Goal: Task Accomplishment & Management: Complete application form

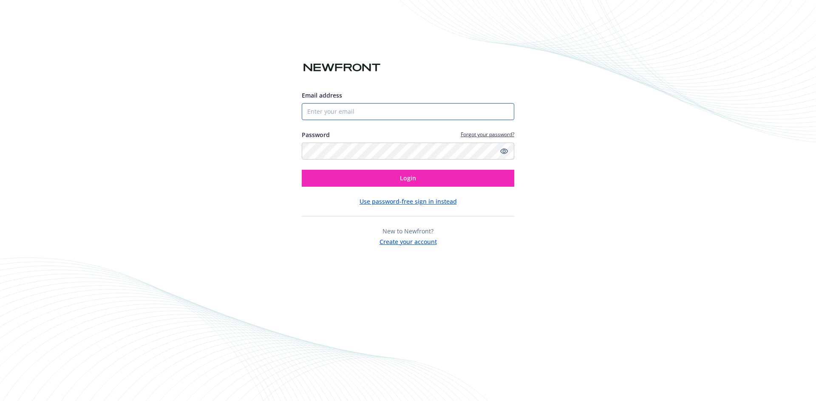
click at [341, 111] on input "Email address" at bounding box center [408, 111] width 212 height 17
type input "[PERSON_NAME][EMAIL_ADDRESS][DOMAIN_NAME]"
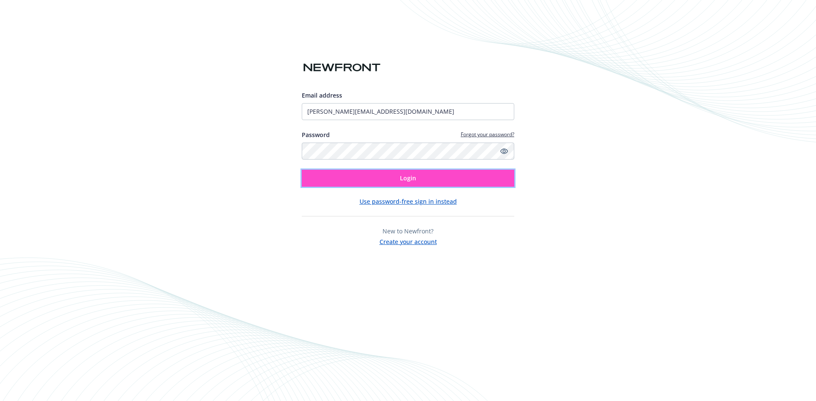
click at [367, 176] on button "Login" at bounding box center [408, 178] width 212 height 17
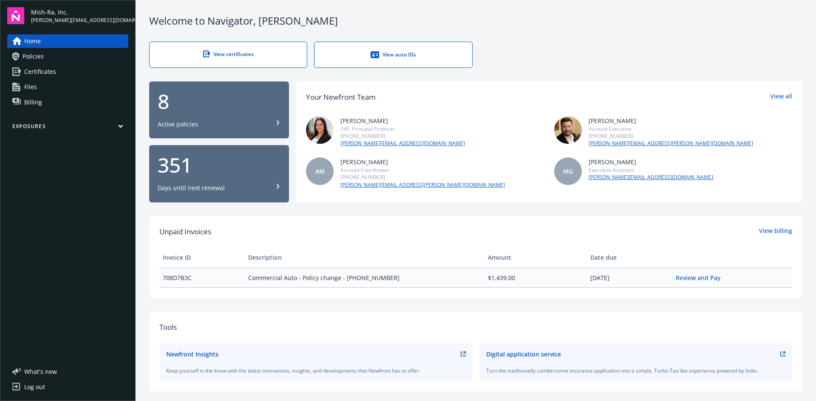
click at [378, 54] on div "View auto IDs" at bounding box center [392, 55] width 123 height 8
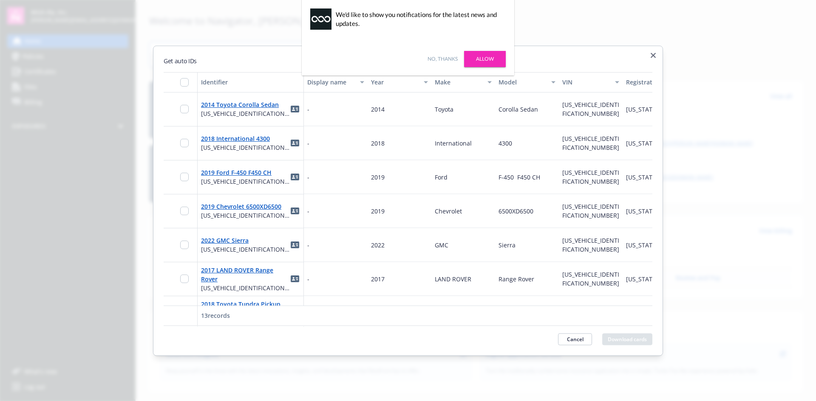
click at [485, 63] on h2 "Get auto IDs" at bounding box center [408, 60] width 488 height 9
click at [484, 68] on div "Get auto IDs Identifier Display name Year Make Model VIN Registration state Gar…" at bounding box center [408, 200] width 510 height 310
click at [484, 53] on div "Get auto IDs Identifier Display name Year Make Model VIN Registration state Gar…" at bounding box center [408, 200] width 510 height 310
click at [486, 60] on h2 "Get auto IDs" at bounding box center [408, 60] width 488 height 9
click at [652, 54] on icon "button" at bounding box center [652, 55] width 5 height 5
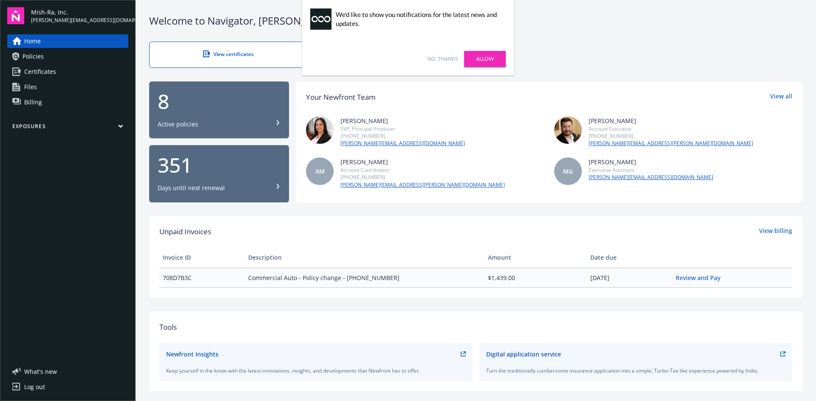
click at [496, 59] on link "Allow" at bounding box center [485, 59] width 42 height 16
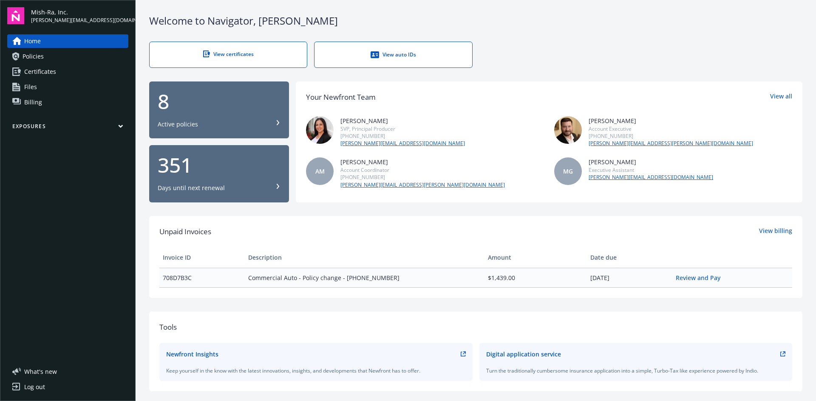
click at [31, 54] on span "Policies" at bounding box center [33, 57] width 21 height 14
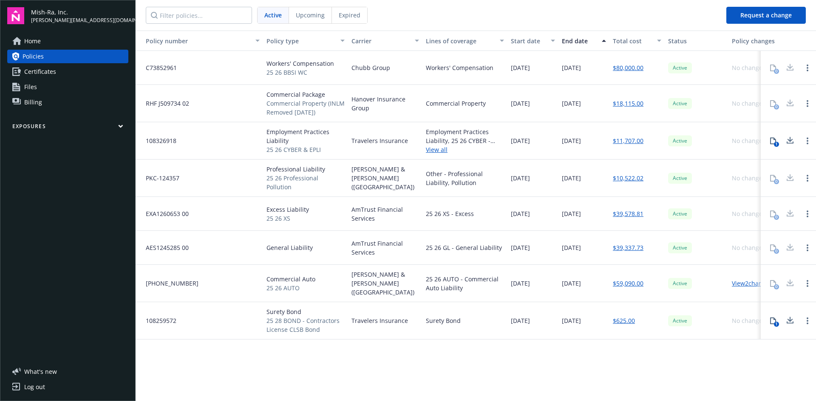
click at [747, 281] on link "View 2 changes" at bounding box center [751, 283] width 40 height 8
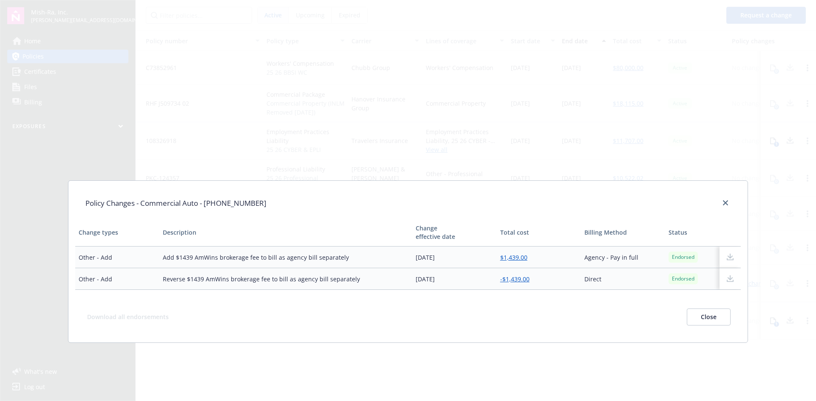
click at [495, 144] on div "Policy Changes - Commercial Auto - [PHONE_NUMBER] Change types Description Chan…" at bounding box center [408, 200] width 816 height 401
click at [697, 319] on button "Close" at bounding box center [708, 317] width 44 height 17
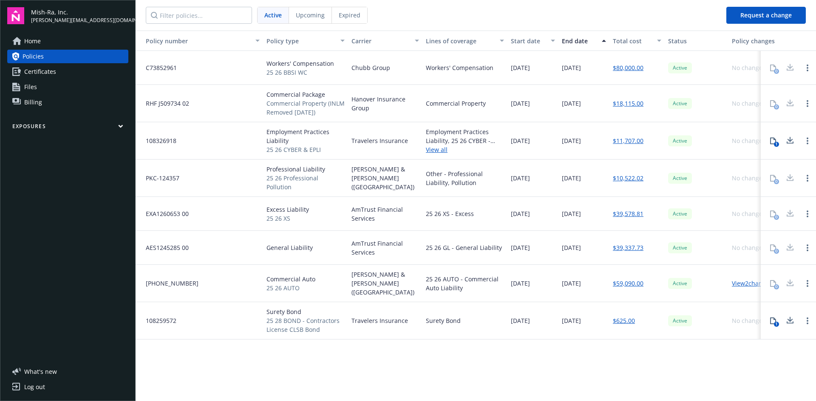
click at [415, 285] on div "[PERSON_NAME] & [PERSON_NAME] ([GEOGRAPHIC_DATA])" at bounding box center [385, 283] width 74 height 37
click at [293, 287] on span "25 26 AUTO" at bounding box center [290, 288] width 49 height 9
click at [743, 283] on div "View 2 changes" at bounding box center [754, 283] width 53 height 37
click at [24, 60] on span "Policies" at bounding box center [33, 57] width 21 height 14
click at [742, 279] on link "View 2 changes" at bounding box center [751, 283] width 40 height 8
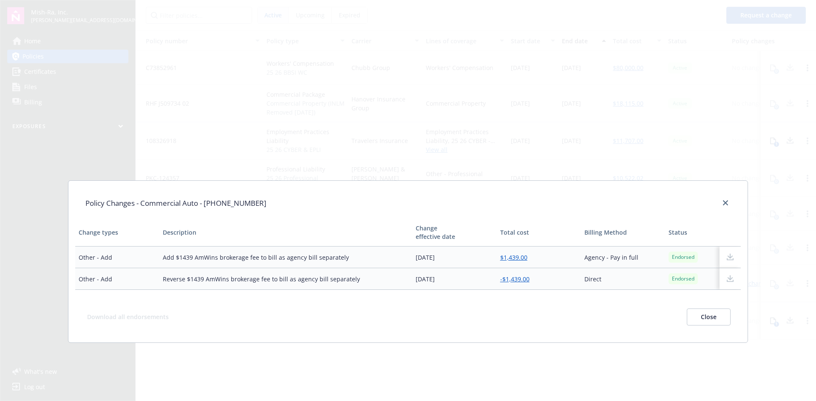
click at [715, 316] on button "Close" at bounding box center [708, 317] width 44 height 17
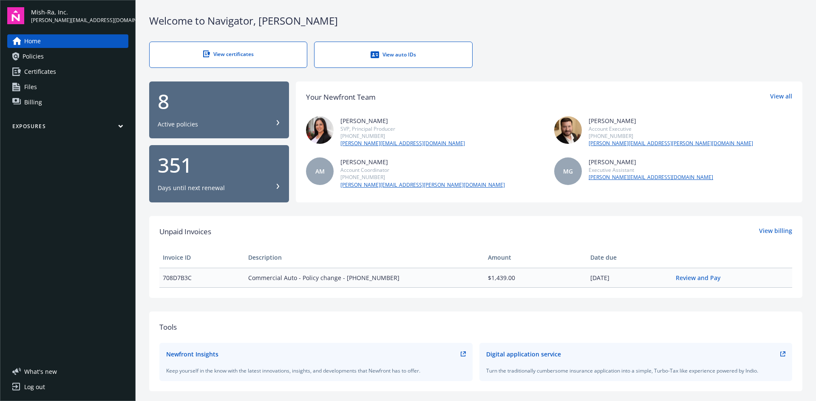
click at [382, 54] on div "View auto IDs" at bounding box center [392, 55] width 123 height 8
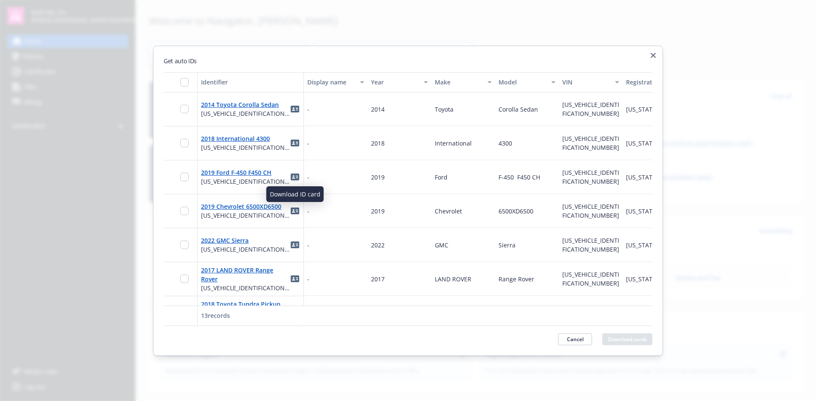
click at [290, 178] on link "idCard" at bounding box center [295, 177] width 10 height 10
click at [654, 54] on icon "button" at bounding box center [652, 55] width 5 height 5
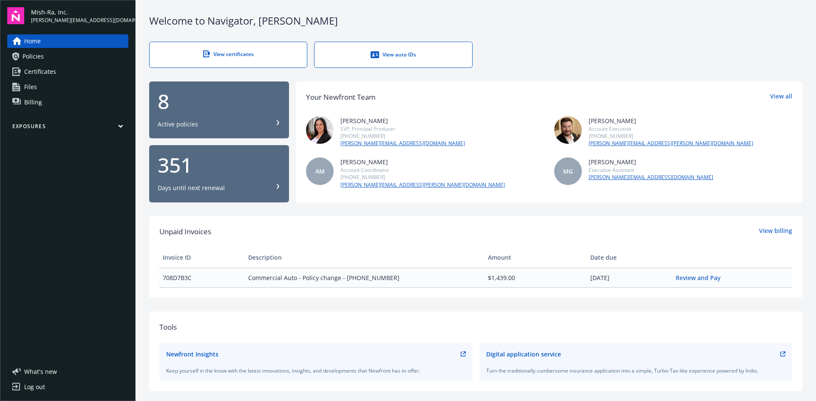
click at [42, 51] on span "Policies" at bounding box center [33, 57] width 21 height 14
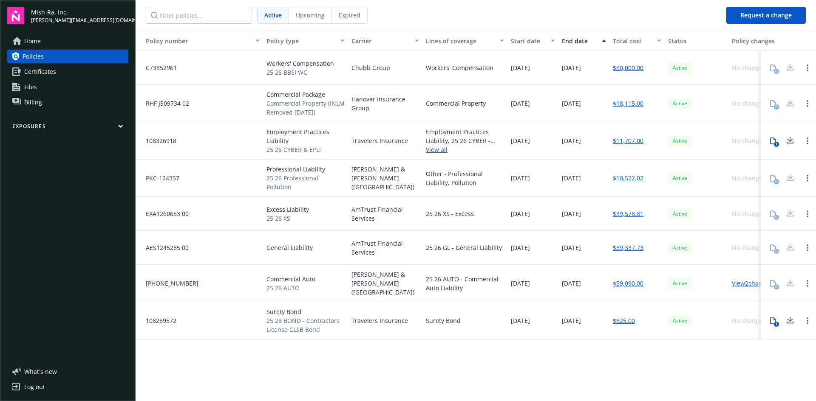
click at [38, 72] on span "Certificates" at bounding box center [40, 72] width 32 height 14
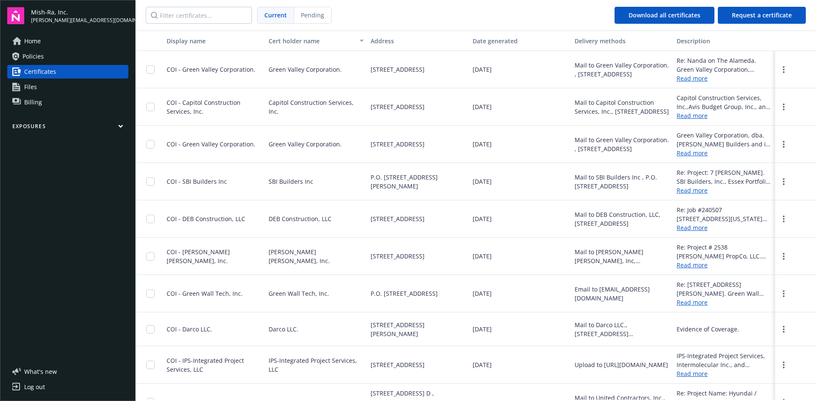
click at [41, 58] on span "Policies" at bounding box center [33, 57] width 21 height 14
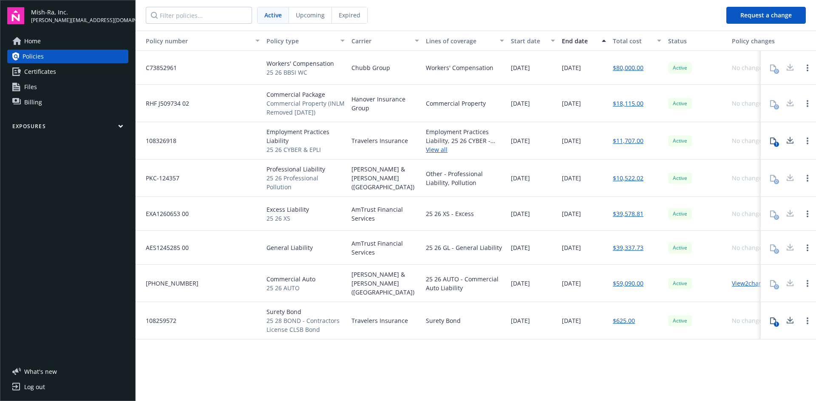
click at [768, 12] on button "Request a change" at bounding box center [765, 15] width 79 height 17
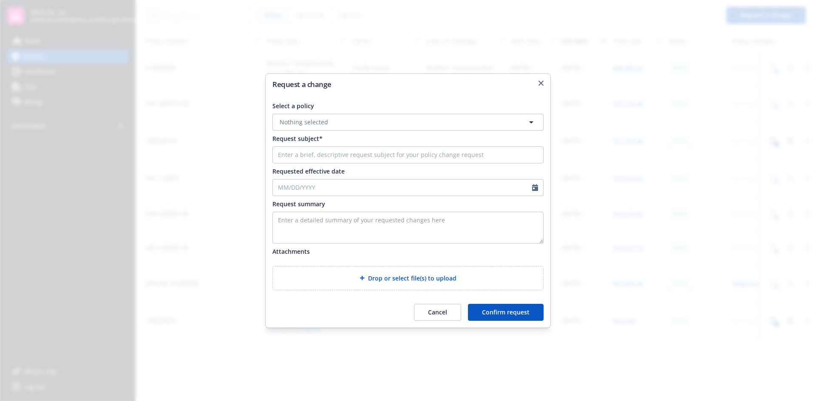
click at [438, 116] on button "Nothing selected" at bounding box center [407, 122] width 271 height 17
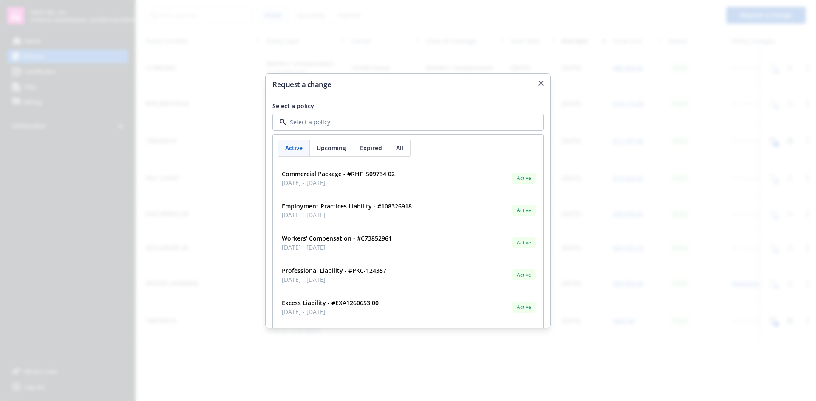
click at [437, 117] on div at bounding box center [407, 122] width 271 height 17
click at [538, 82] on icon "button" at bounding box center [540, 83] width 5 height 5
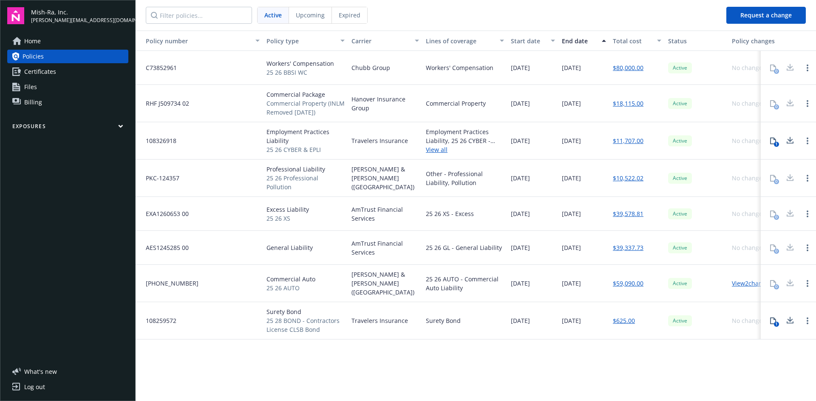
click at [758, 17] on button "Request a change" at bounding box center [765, 15] width 79 height 17
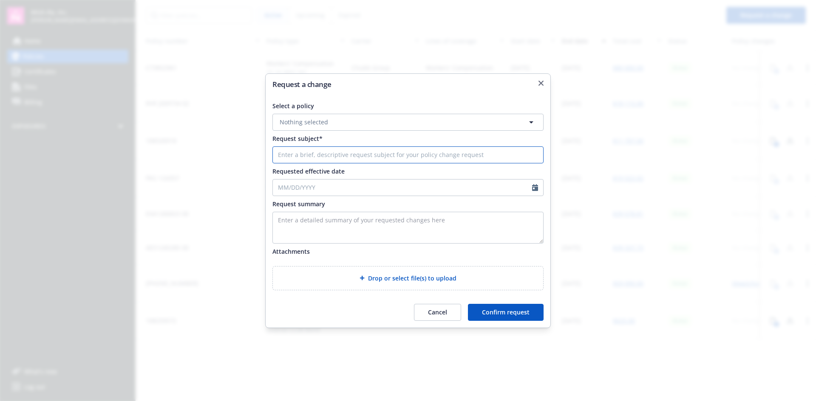
click at [365, 151] on input "Request subject*" at bounding box center [407, 155] width 271 height 17
click at [351, 186] on input "Requested effective date" at bounding box center [402, 188] width 259 height 16
select select "8"
click at [394, 180] on input "Requested effective date" at bounding box center [402, 188] width 259 height 16
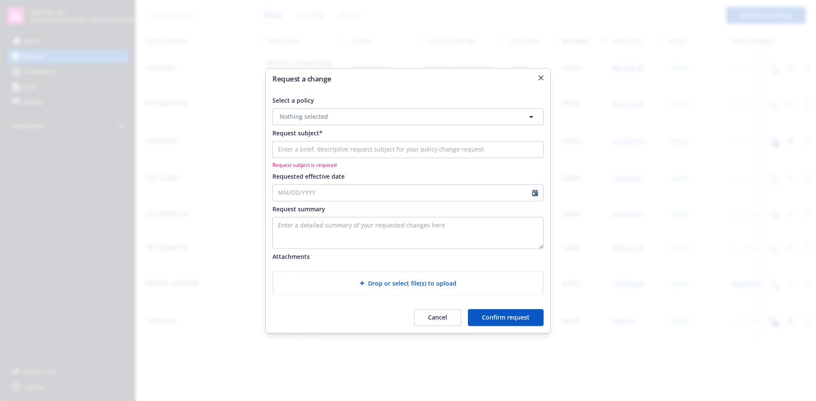
click at [485, 167] on div "Select a policy Nothing selected Request subject* Request subject is required R…" at bounding box center [407, 196] width 271 height 200
click at [424, 230] on textarea "Enter a detailed summary of your requested changes here" at bounding box center [407, 233] width 271 height 32
click at [341, 108] on button "Nothing selected" at bounding box center [407, 116] width 271 height 17
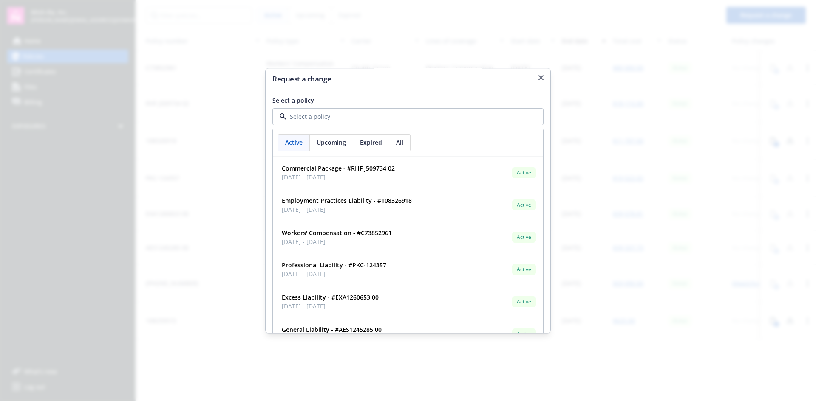
click at [399, 144] on span "All" at bounding box center [399, 142] width 7 height 9
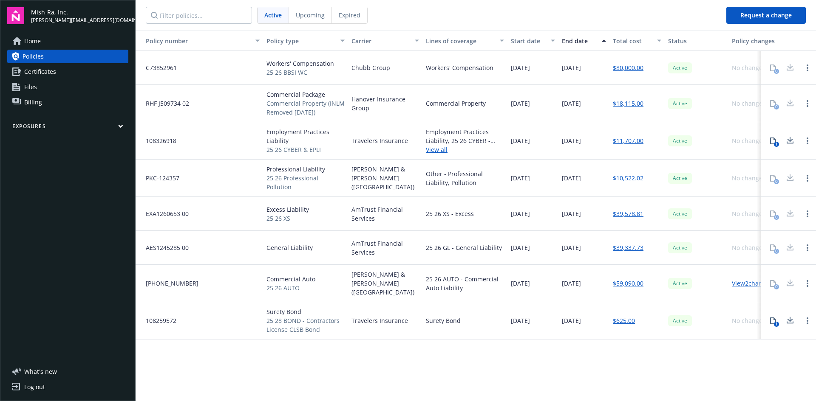
click at [40, 126] on button "Exposures" at bounding box center [67, 128] width 121 height 11
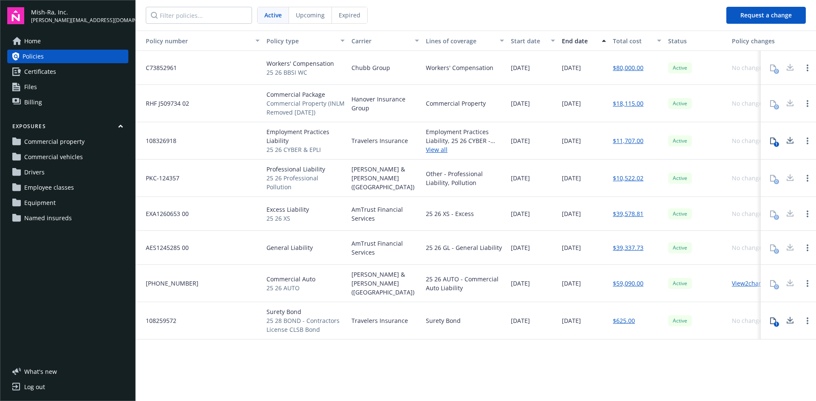
click at [35, 171] on span "Drivers" at bounding box center [34, 173] width 20 height 14
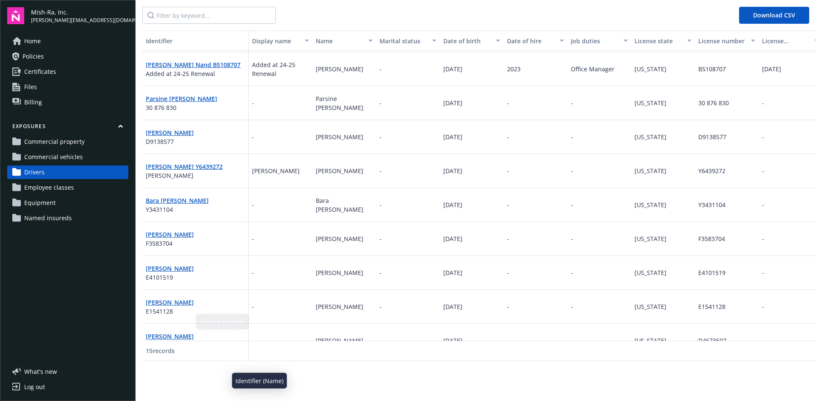
scroll to position [56, 0]
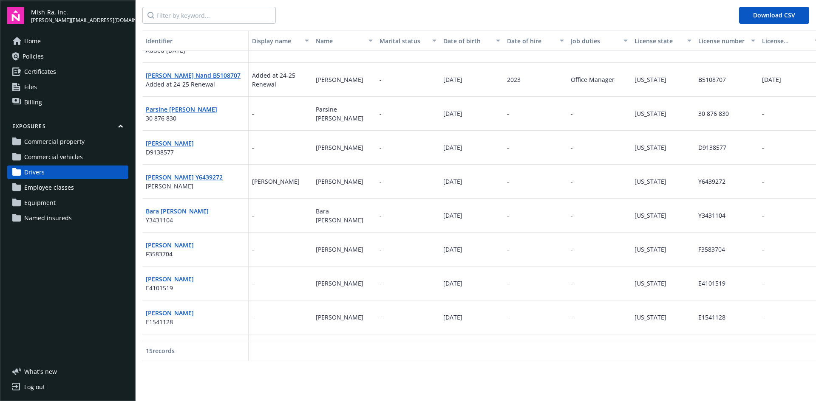
click at [59, 216] on span "Named insureds" at bounding box center [48, 219] width 48 height 14
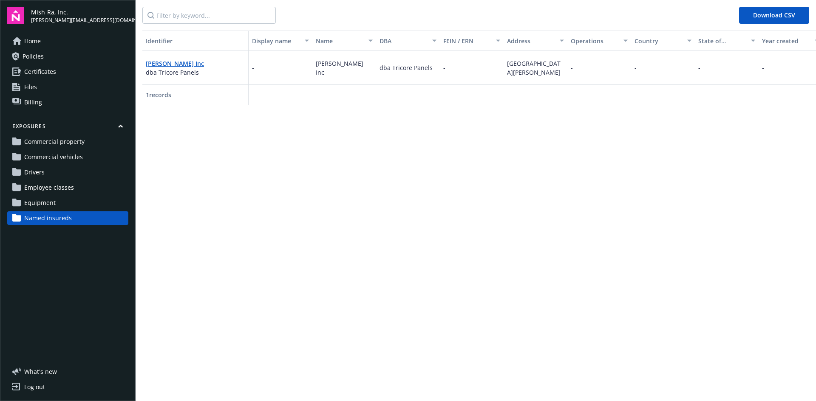
click at [524, 69] on span "[GEOGRAPHIC_DATA][PERSON_NAME]" at bounding box center [534, 67] width 54 height 17
click at [53, 202] on span "Equipment" at bounding box center [39, 203] width 31 height 14
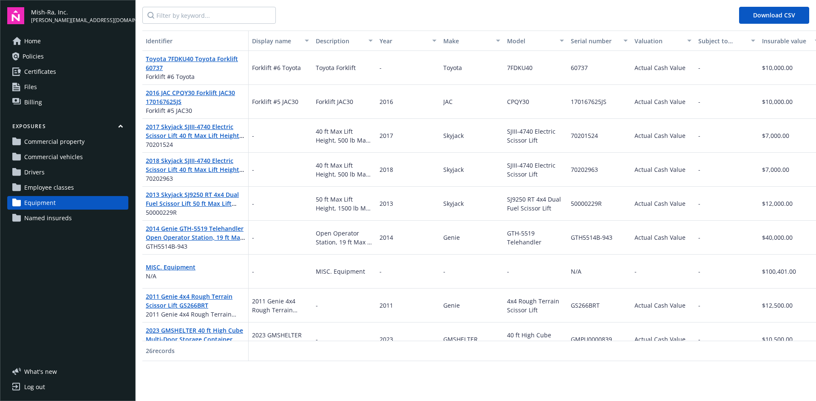
click at [67, 141] on span "Commercial property" at bounding box center [54, 142] width 60 height 14
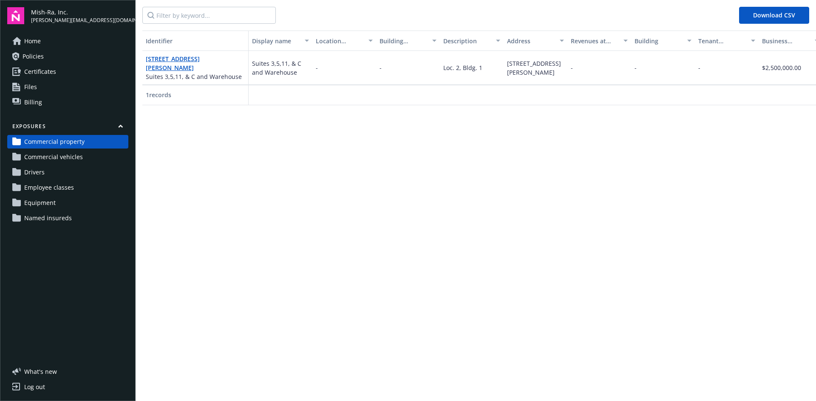
click at [44, 217] on span "Named insureds" at bounding box center [48, 219] width 48 height 14
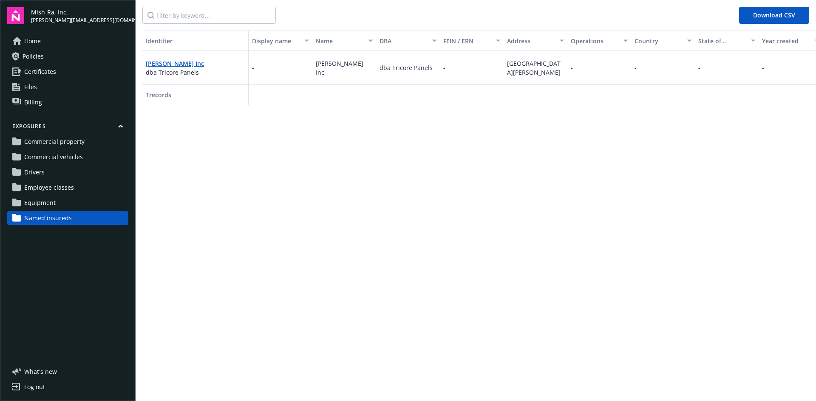
click at [42, 200] on span "Equipment" at bounding box center [39, 203] width 31 height 14
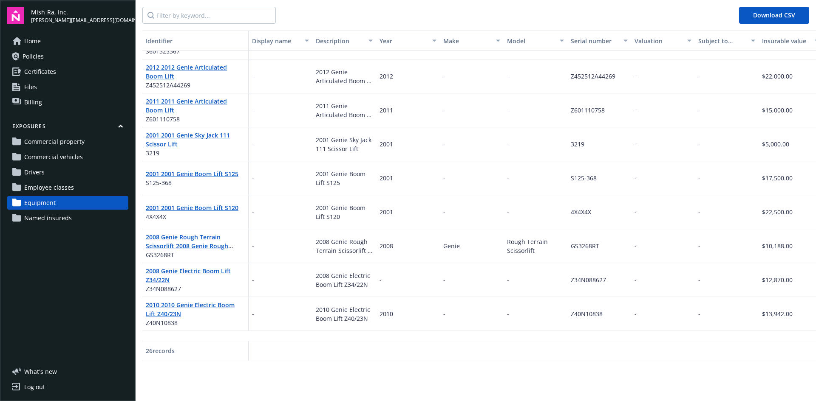
scroll to position [600, 0]
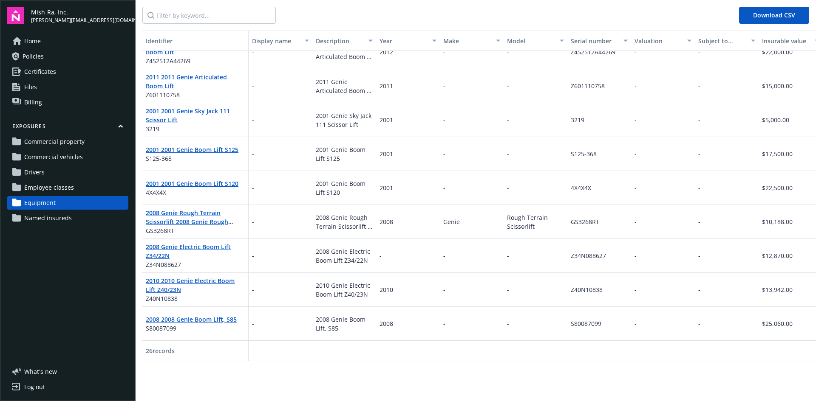
click at [66, 192] on span "Employee classes" at bounding box center [49, 188] width 50 height 14
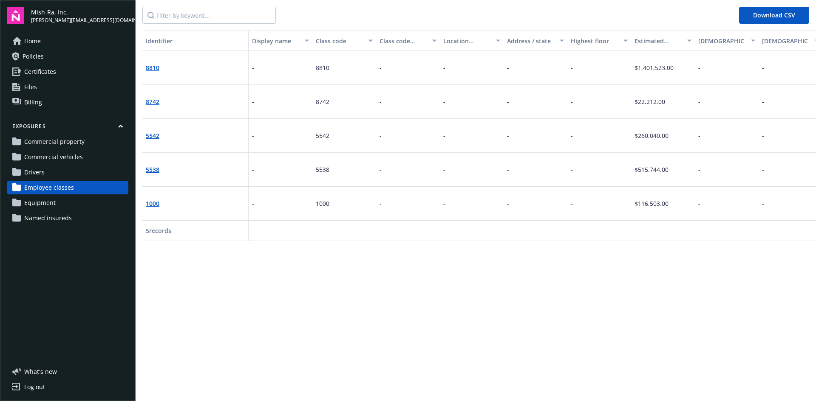
click at [51, 170] on link "Drivers" at bounding box center [67, 173] width 121 height 14
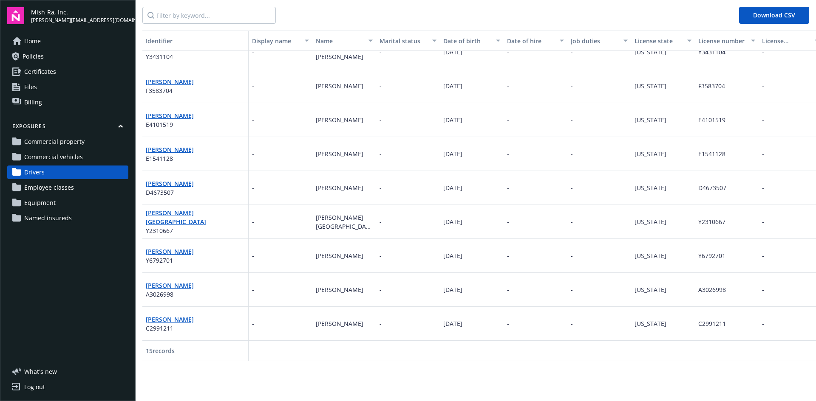
scroll to position [226, 0]
